Goal: Navigation & Orientation: Find specific page/section

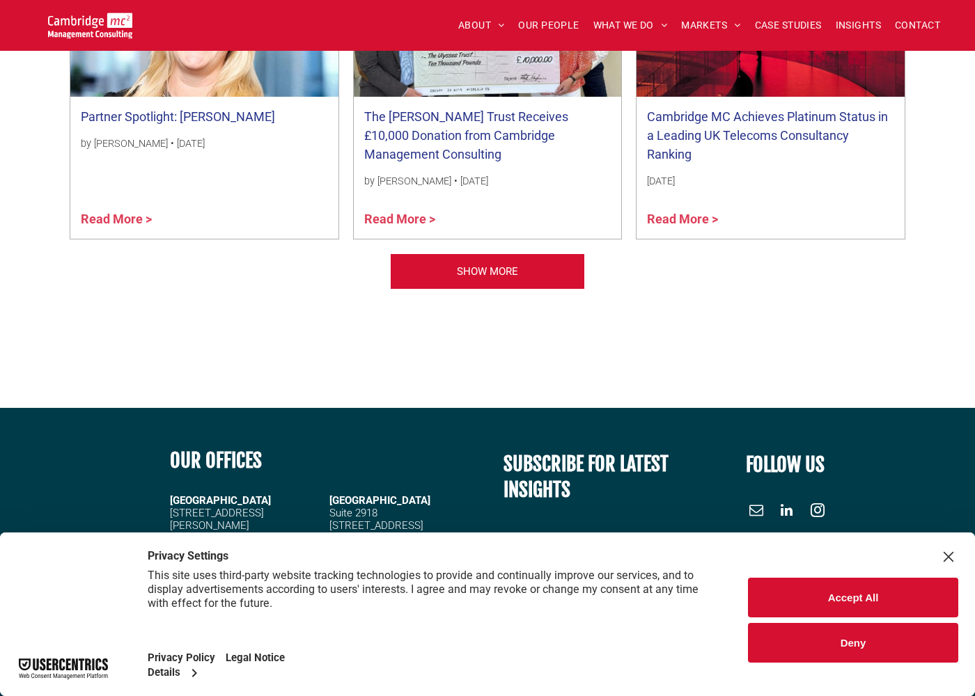
scroll to position [4219, 0]
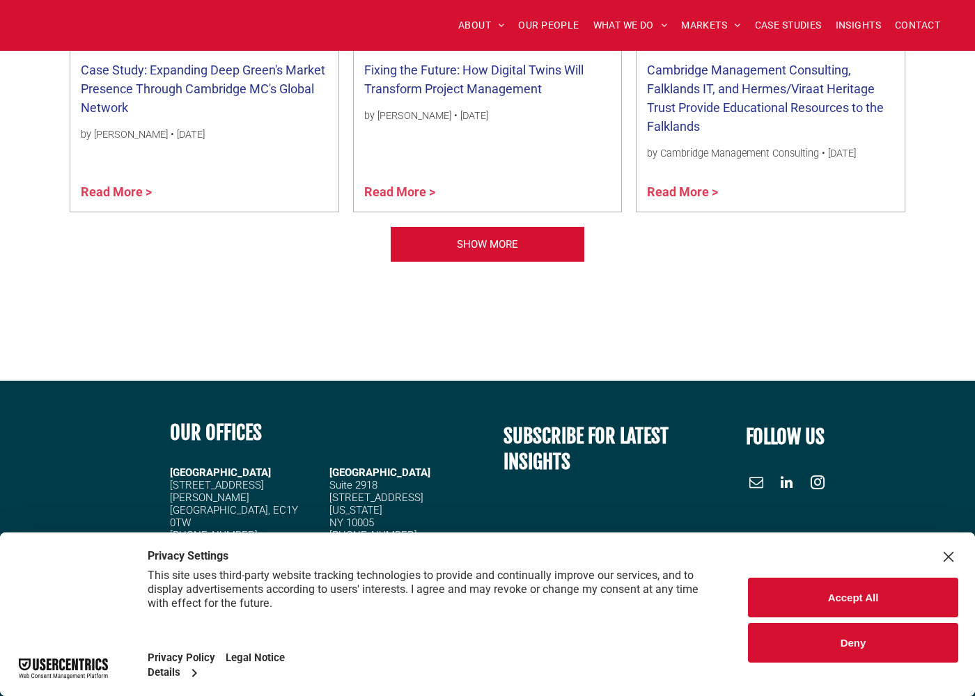
scroll to position [6545, 0]
